Goal: Obtain resource: Obtain resource

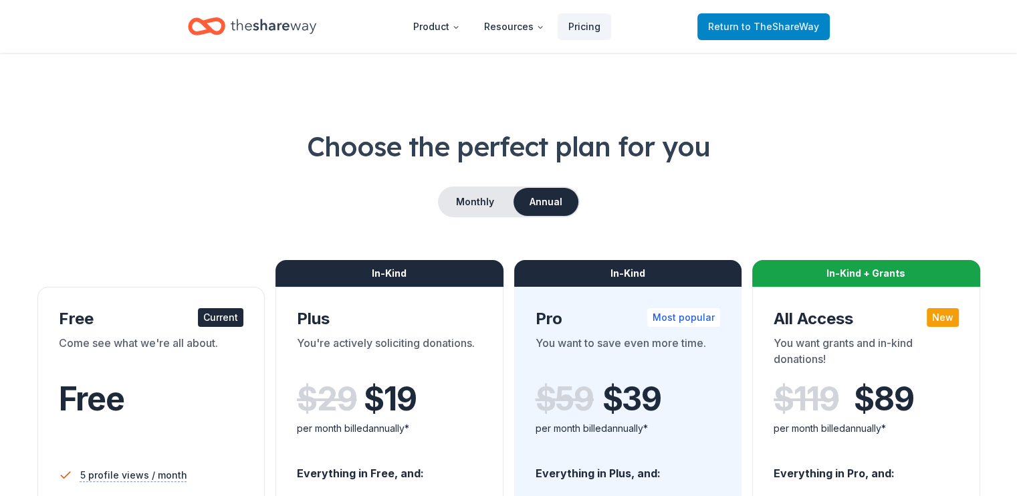
click at [791, 26] on span "to TheShareWay" at bounding box center [780, 26] width 78 height 11
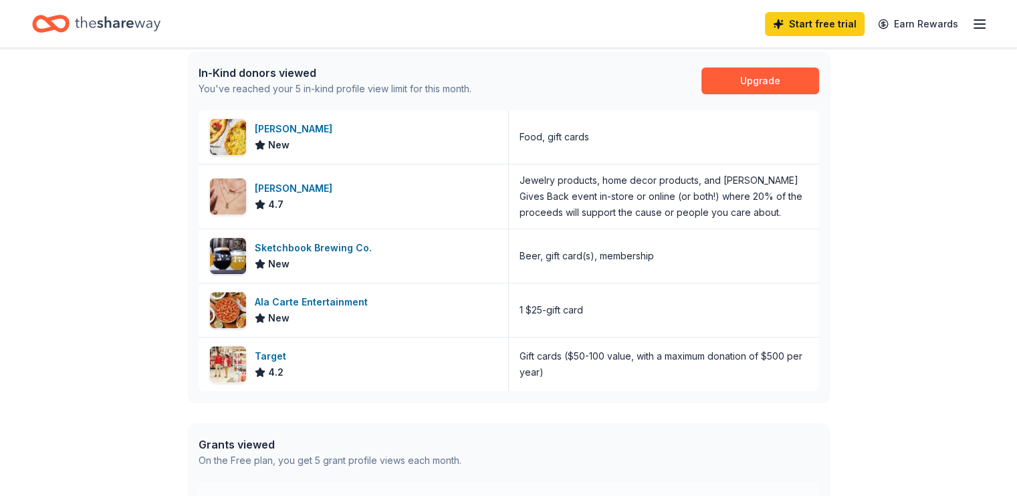
scroll to position [348, 0]
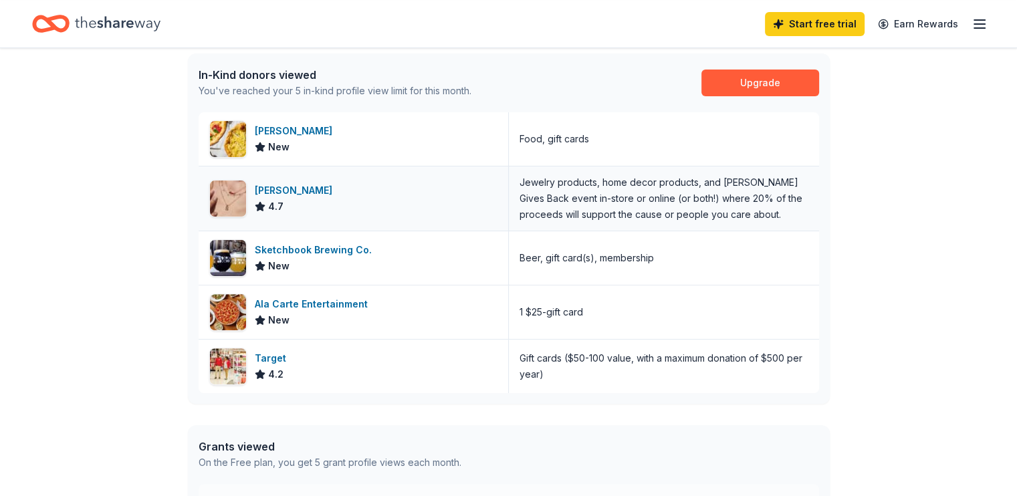
click at [284, 196] on div "[PERSON_NAME]" at bounding box center [296, 190] width 83 height 16
